Goal: Task Accomplishment & Management: Complete application form

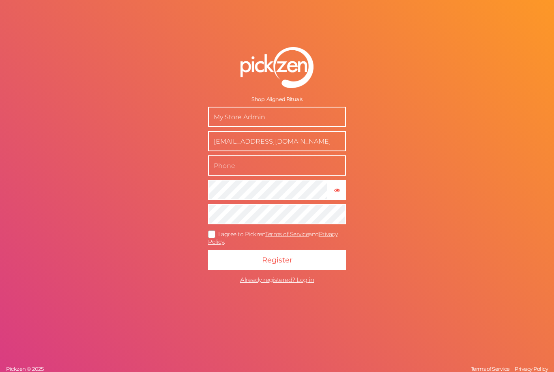
click at [325, 127] on input "My Store Admin" at bounding box center [277, 117] width 138 height 20
click at [225, 125] on input "My Store Admin" at bounding box center [277, 117] width 138 height 20
click at [222, 127] on input "My Store Admin" at bounding box center [277, 117] width 138 height 20
click at [220, 127] on input "My Store Admin" at bounding box center [277, 117] width 138 height 20
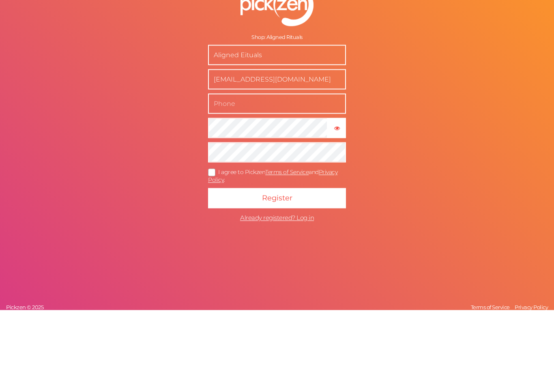
type input "Aligned Eituals"
click at [322, 155] on input "text" at bounding box center [277, 165] width 138 height 20
type input "07736816669"
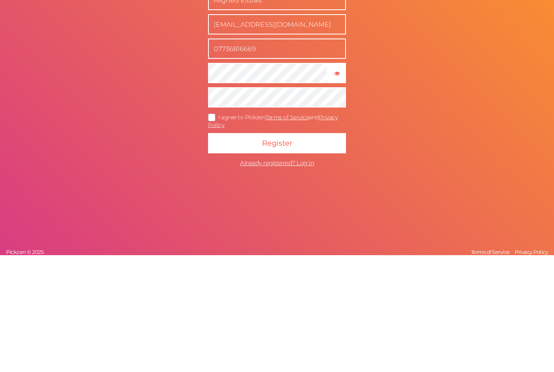
click at [210, 232] on icon at bounding box center [211, 234] width 13 height 4
click at [0, 0] on input "I agree to Pickzen Terms of Service and Privacy Policy ." at bounding box center [0, 0] width 0 height 0
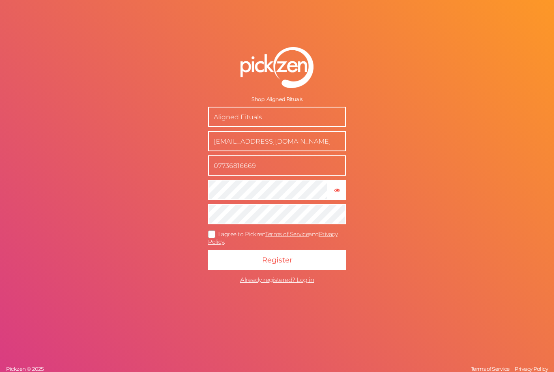
click at [290, 126] on input "Aligned Eituals" at bounding box center [277, 117] width 138 height 20
type input "Aligned Rituals"
click at [314, 270] on button "Register" at bounding box center [277, 260] width 138 height 20
click at [338, 193] on icon "button" at bounding box center [337, 190] width 6 height 6
click at [325, 267] on button "Register" at bounding box center [277, 260] width 138 height 20
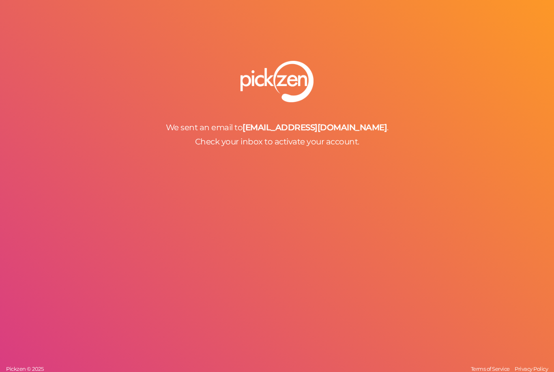
click at [146, 0] on div "We sent an email to hello@alignedrituals.co.uk . Check your inbox to activate y…" at bounding box center [277, 186] width 554 height 372
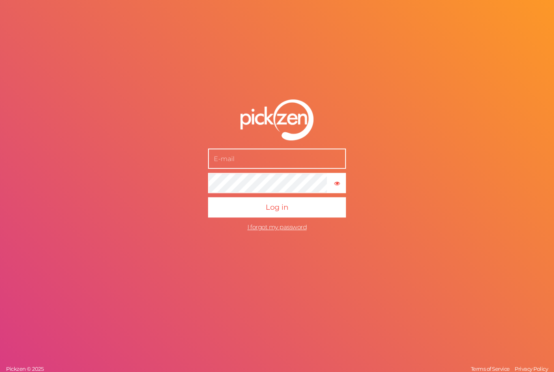
click at [327, 169] on input "text" at bounding box center [277, 159] width 138 height 20
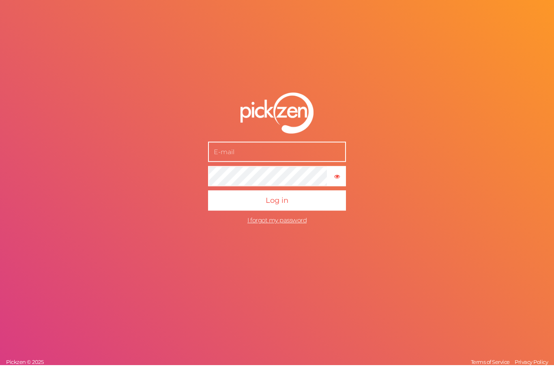
click at [318, 161] on input "text" at bounding box center [277, 159] width 138 height 20
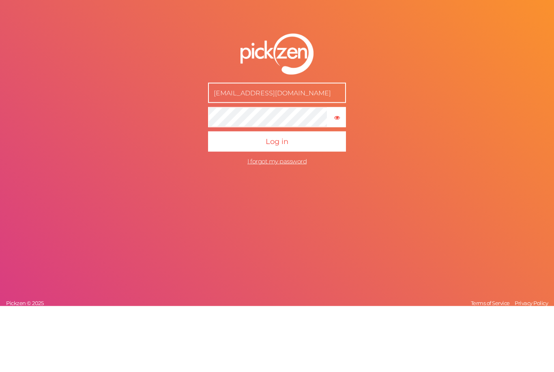
click at [222, 149] on input "hell0@alignedrituals.co.uk" at bounding box center [277, 159] width 138 height 20
click at [220, 149] on input "hell0@alignedrituals.co.uk" at bounding box center [277, 159] width 138 height 20
click at [326, 197] on button "Log in" at bounding box center [277, 207] width 138 height 20
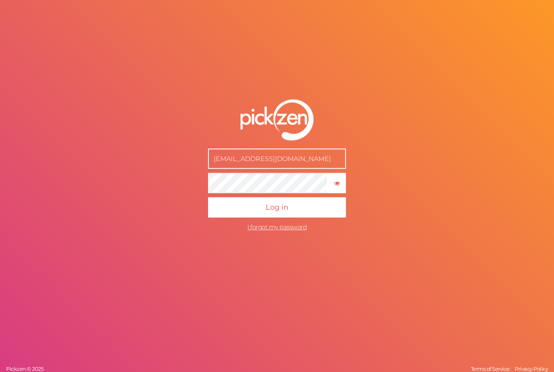
click at [222, 169] on input "Hello@alignedrituals.co.uk" at bounding box center [277, 159] width 138 height 20
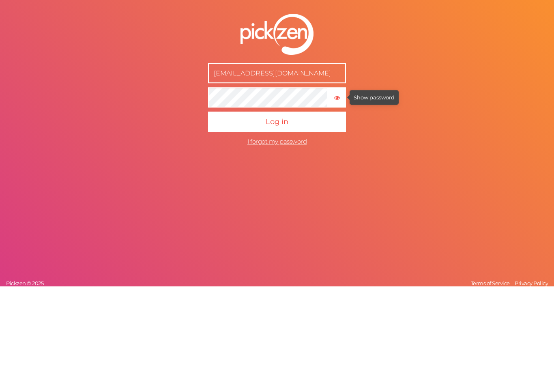
type input "[EMAIL_ADDRESS][DOMAIN_NAME]"
click at [342, 180] on tooltip "× Show password" at bounding box center [336, 183] width 18 height 6
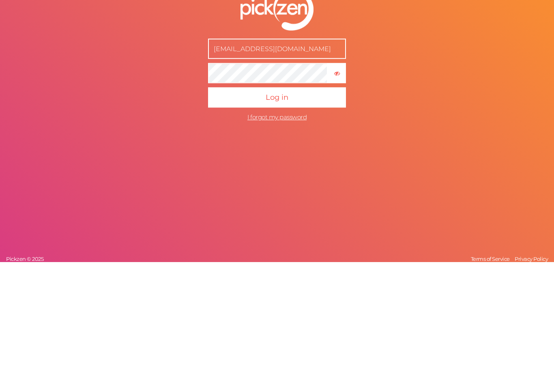
click at [313, 197] on button "Log in" at bounding box center [277, 207] width 138 height 20
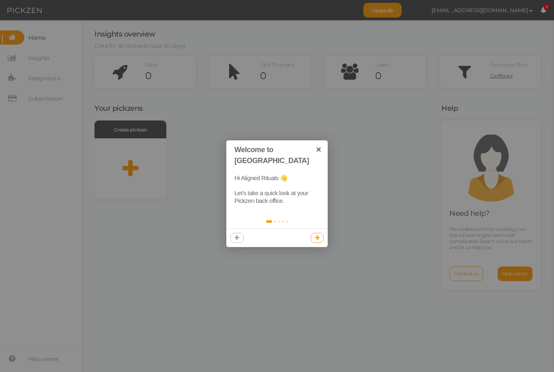
click at [318, 235] on icon at bounding box center [317, 237] width 4 height 5
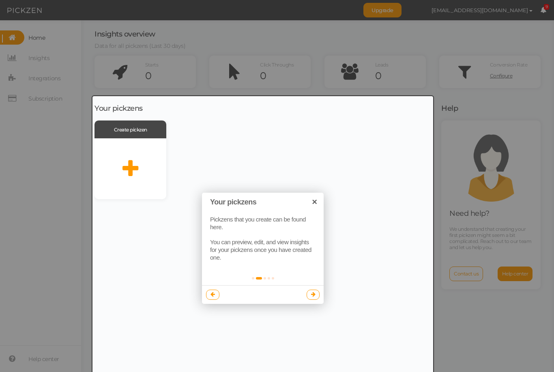
click at [131, 158] on div at bounding box center [262, 246] width 340 height 301
click at [136, 171] on div at bounding box center [262, 246] width 340 height 301
click at [140, 129] on div at bounding box center [262, 246] width 340 height 301
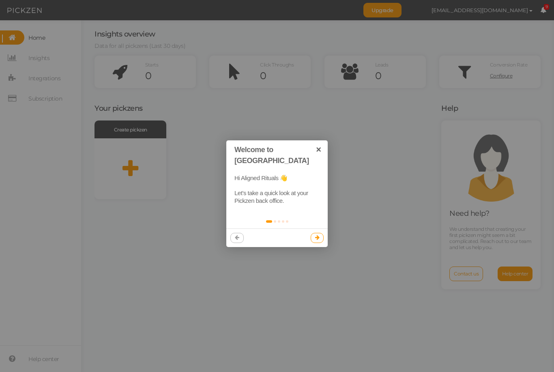
click at [319, 233] on link at bounding box center [316, 238] width 13 height 10
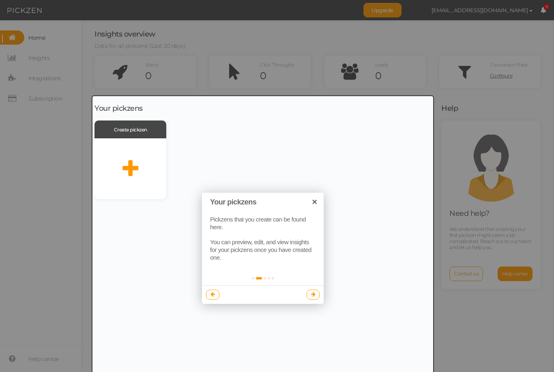
click at [388, 136] on div at bounding box center [262, 246] width 340 height 301
click at [445, 70] on div at bounding box center [277, 186] width 554 height 372
click at [144, 162] on div at bounding box center [262, 246] width 340 height 301
click at [130, 166] on div at bounding box center [262, 246] width 340 height 301
click at [142, 124] on div at bounding box center [262, 246] width 340 height 301
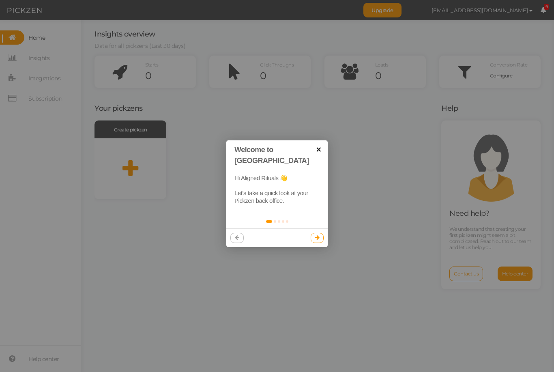
click at [321, 148] on link "×" at bounding box center [318, 149] width 18 height 18
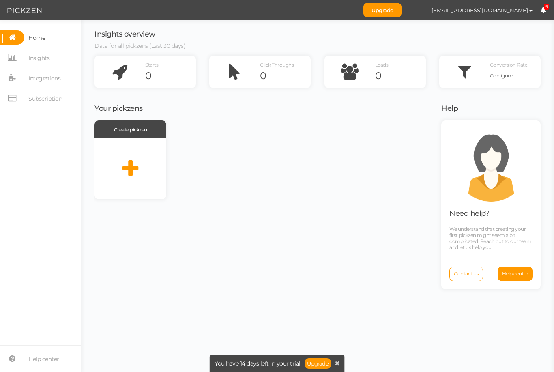
click at [28, 58] on span "Insights" at bounding box center [38, 57] width 21 height 13
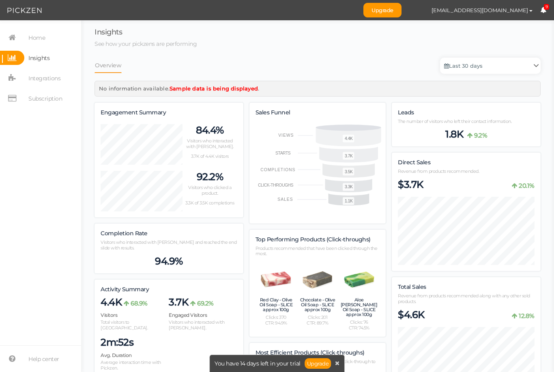
scroll to position [986, 446]
click at [34, 84] on span "Integrations" at bounding box center [44, 78] width 32 height 13
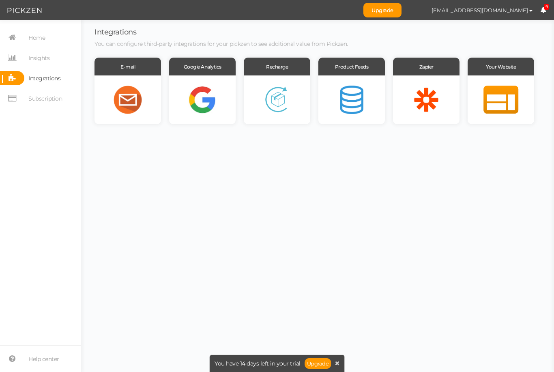
click at [28, 98] on span "Subscription" at bounding box center [43, 98] width 38 height 14
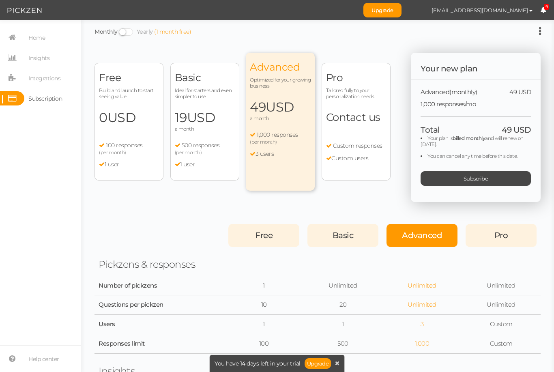
click at [28, 36] on span "Home" at bounding box center [34, 37] width 21 height 14
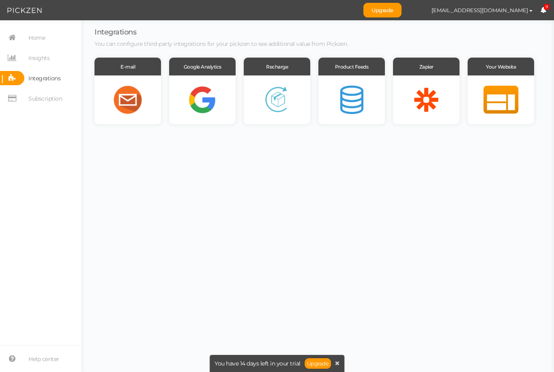
click at [25, 38] on span "Home" at bounding box center [34, 37] width 21 height 14
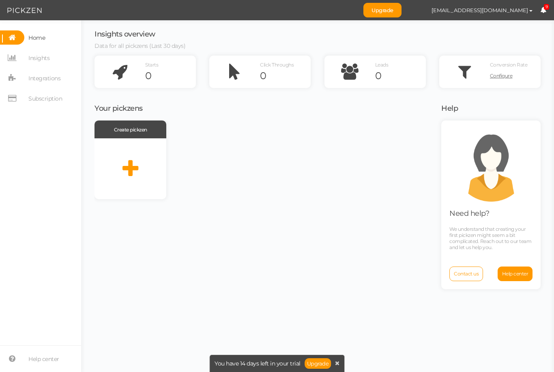
click at [34, 78] on span "Integrations" at bounding box center [44, 78] width 32 height 13
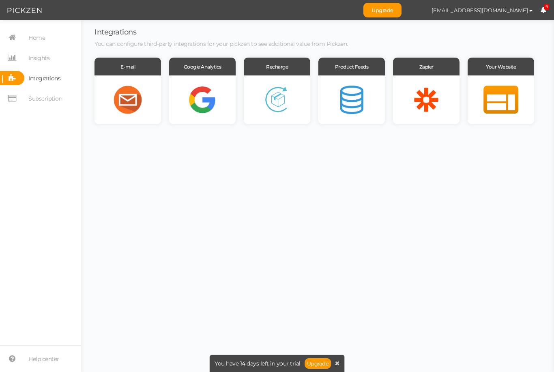
click at [389, 87] on div "E-mail Google Analytics Recharge Product Feeds Zapier Your Website" at bounding box center [317, 91] width 446 height 66
click at [348, 102] on div at bounding box center [351, 99] width 66 height 49
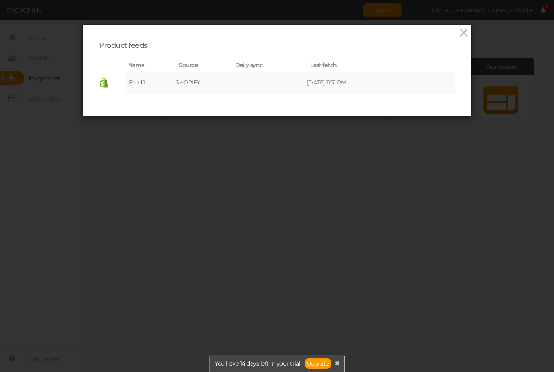
click at [465, 32] on icon at bounding box center [463, 33] width 12 height 12
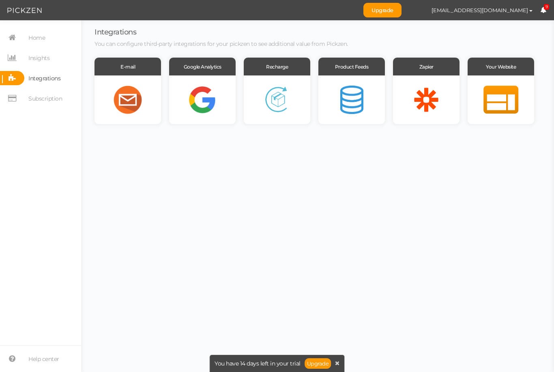
click at [25, 60] on span "Insights" at bounding box center [36, 58] width 25 height 14
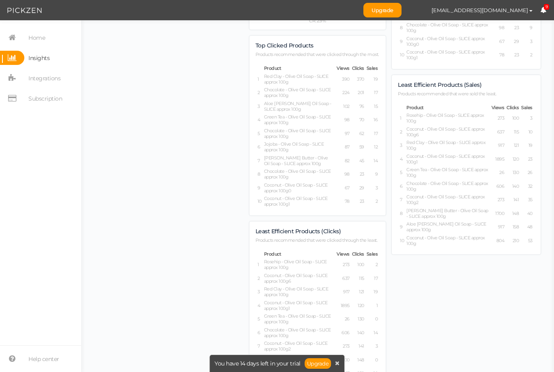
scroll to position [641, 0]
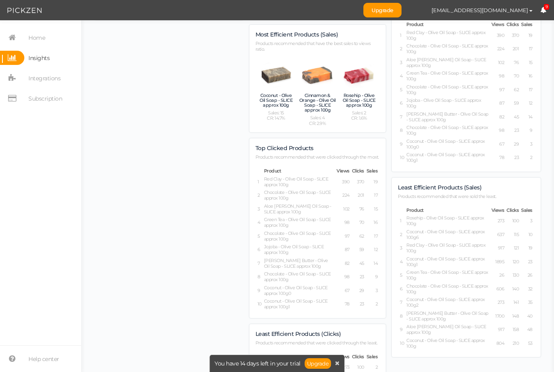
click at [36, 82] on span "Integrations" at bounding box center [44, 78] width 32 height 13
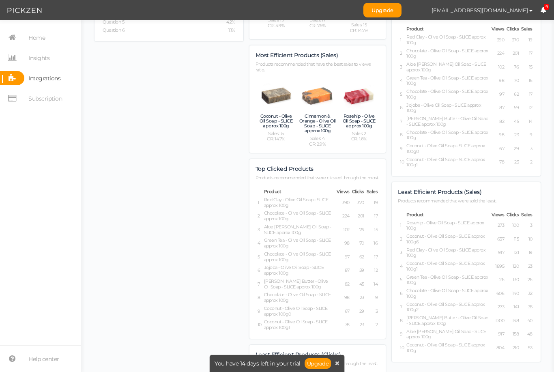
scroll to position [517, 0]
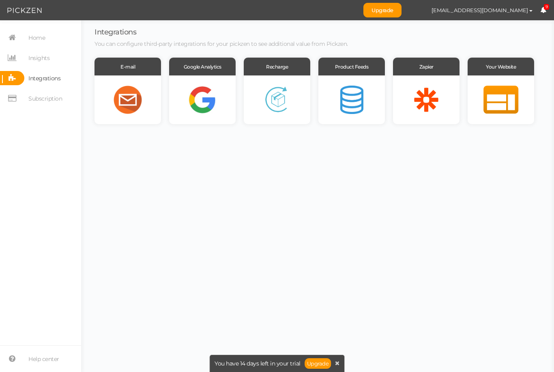
click at [34, 79] on span "Integrations" at bounding box center [44, 78] width 32 height 13
click at [401, 7] on link "Upgrade" at bounding box center [382, 10] width 38 height 15
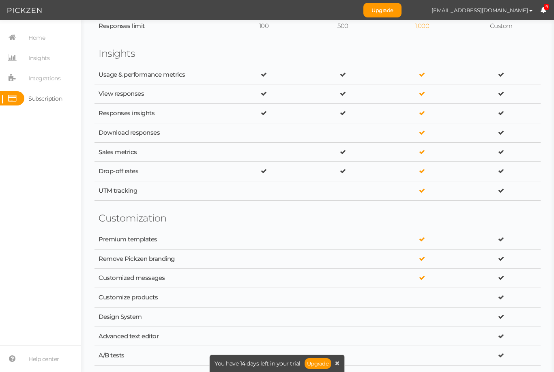
scroll to position [318, 0]
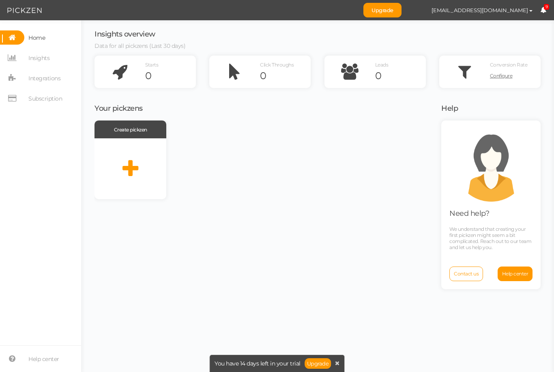
click at [505, 76] on span "Configure" at bounding box center [501, 76] width 23 height 6
click at [514, 70] on link "Configure" at bounding box center [515, 76] width 51 height 12
click at [139, 71] on icon at bounding box center [119, 72] width 51 height 32
click at [137, 72] on icon at bounding box center [119, 72] width 51 height 32
click at [23, 57] on icon at bounding box center [12, 58] width 24 height 14
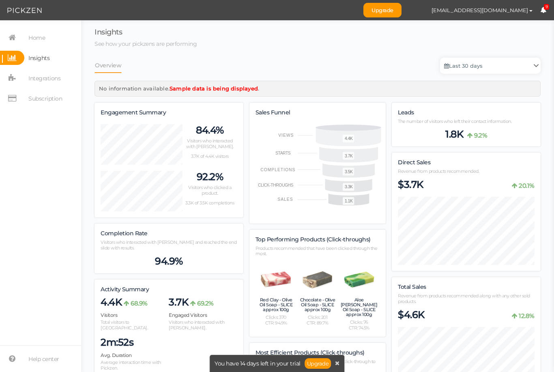
scroll to position [986, 446]
click at [27, 85] on span "Integrations" at bounding box center [42, 78] width 36 height 14
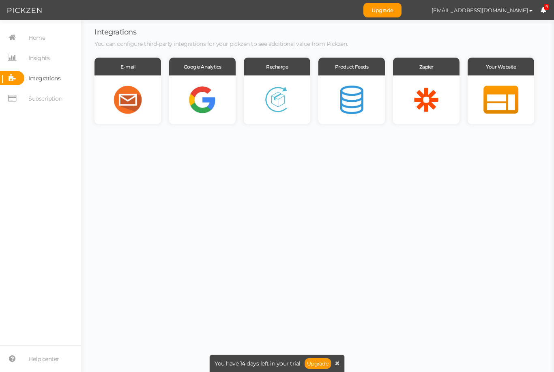
click at [28, 60] on span "Insights" at bounding box center [38, 57] width 21 height 13
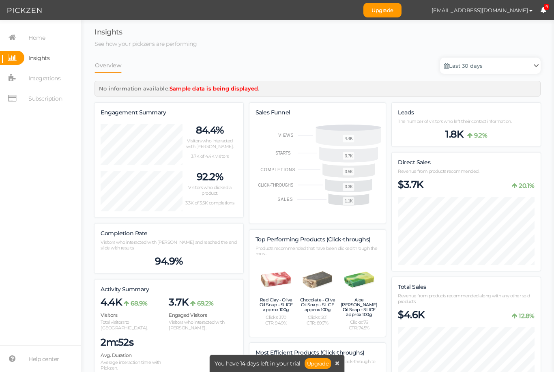
click at [26, 100] on span "Subscription" at bounding box center [43, 98] width 38 height 14
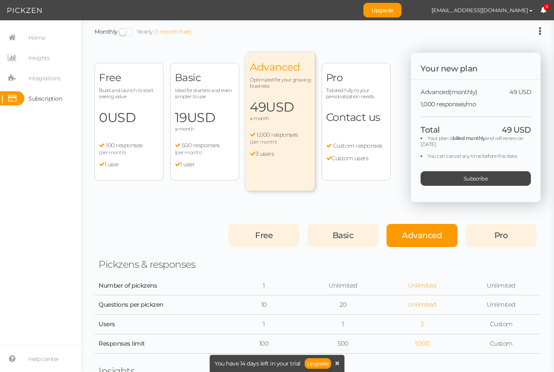
click at [101, 109] on div "Free Build and launch to start seeing value 0 USD a month 100 responses (per mo…" at bounding box center [128, 122] width 69 height 118
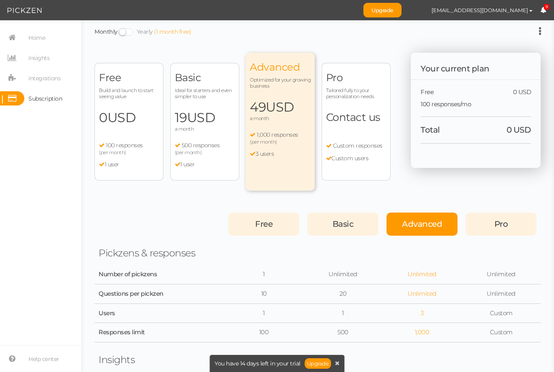
click at [101, 109] on span "0 USD" at bounding box center [129, 117] width 60 height 16
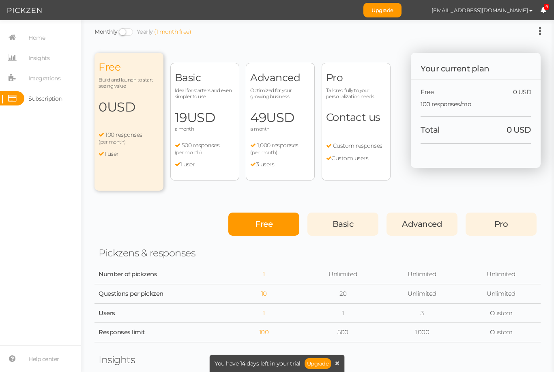
click at [26, 35] on span "Home" at bounding box center [34, 37] width 21 height 14
